Goal: Task Accomplishment & Management: Use online tool/utility

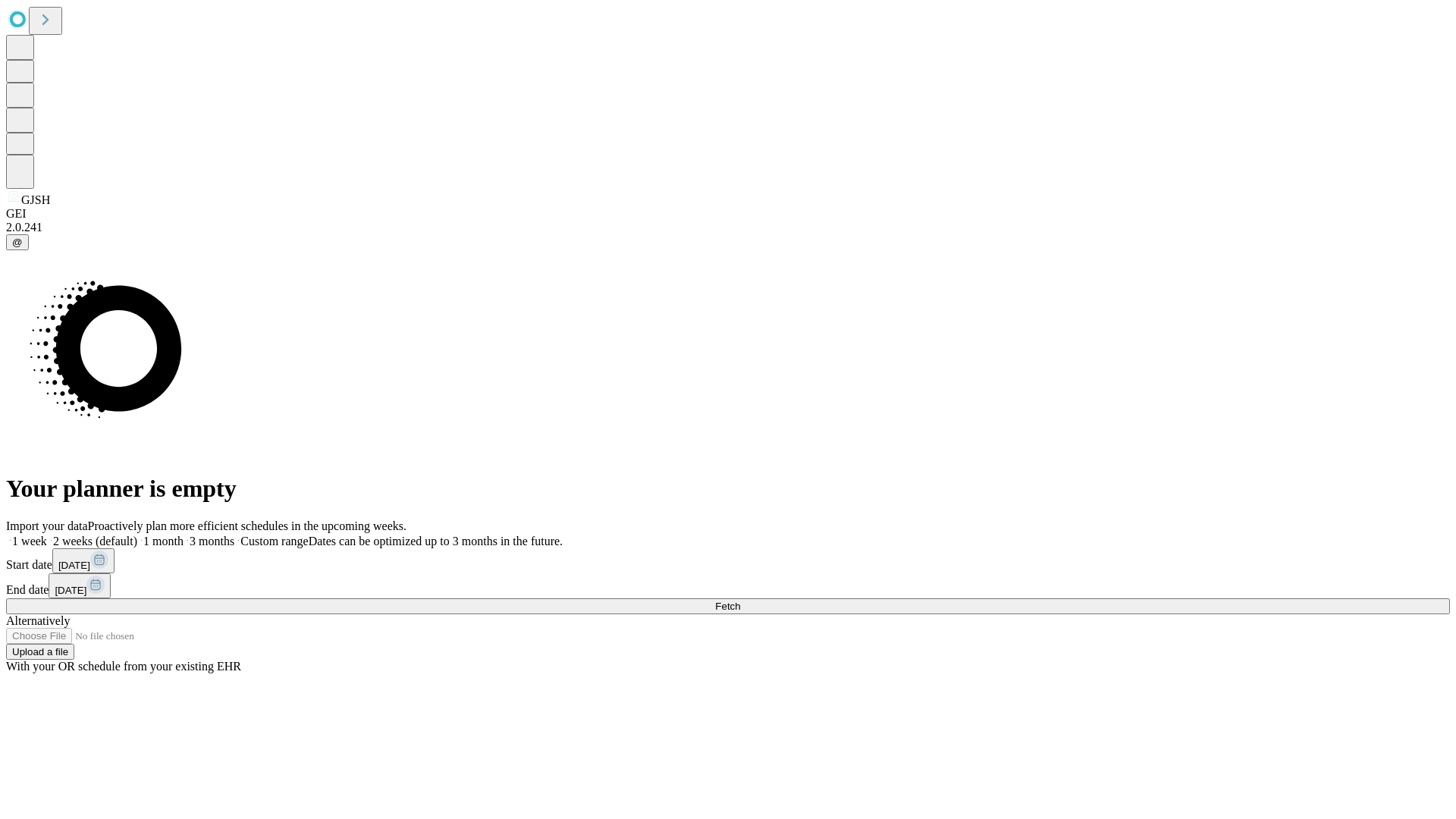
click at [740, 601] on span "Fetch" at bounding box center [727, 606] width 25 height 11
